Goal: Task Accomplishment & Management: Manage account settings

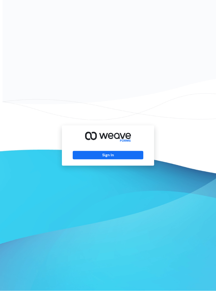
scroll to position [8, 0]
click at [126, 151] on button "Sign In" at bounding box center [108, 155] width 70 height 8
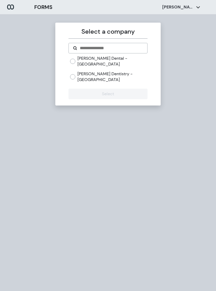
click at [75, 71] on div "[PERSON_NAME] Dentistry - [GEOGRAPHIC_DATA]" at bounding box center [108, 76] width 77 height 11
click at [78, 71] on label "[PERSON_NAME] Dentistry - [GEOGRAPHIC_DATA]" at bounding box center [112, 76] width 70 height 11
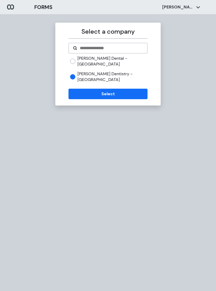
click at [102, 89] on button "Select" at bounding box center [107, 94] width 79 height 11
